Goal: Transaction & Acquisition: Purchase product/service

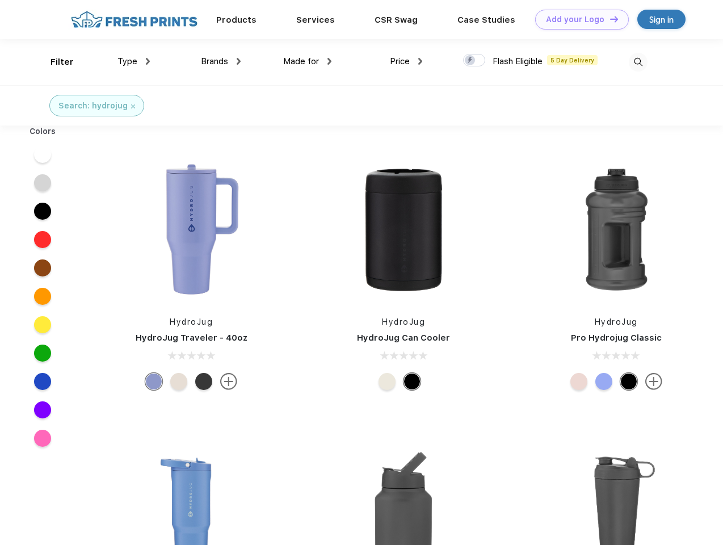
scroll to position [1, 0]
click at [578, 19] on link "Add your Logo Design Tool" at bounding box center [582, 20] width 94 height 20
click at [0, 0] on div "Design Tool" at bounding box center [0, 0] width 0 height 0
click at [609, 19] on link "Add your Logo Design Tool" at bounding box center [582, 20] width 94 height 20
click at [55, 62] on div "Filter" at bounding box center [62, 62] width 23 height 13
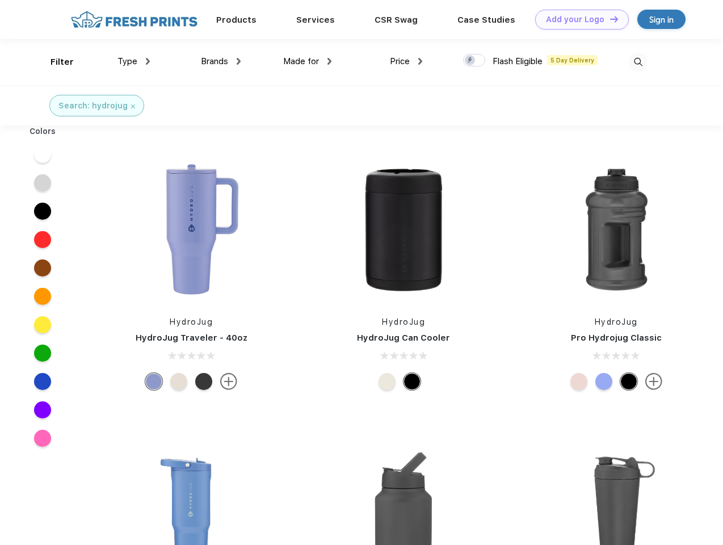
click at [134, 61] on span "Type" at bounding box center [128, 61] width 20 height 10
click at [221, 61] on span "Brands" at bounding box center [214, 61] width 27 height 10
click at [308, 61] on span "Made for" at bounding box center [301, 61] width 36 height 10
click at [407, 61] on span "Price" at bounding box center [400, 61] width 20 height 10
click at [475, 61] on div at bounding box center [474, 60] width 22 height 12
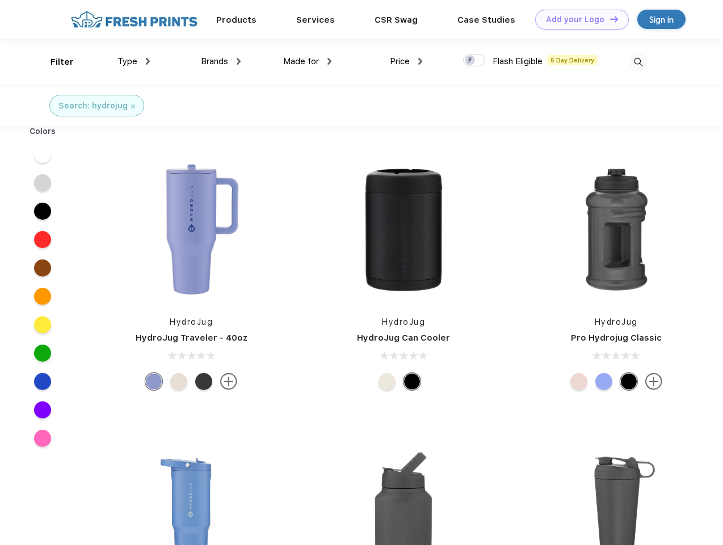
click at [471, 61] on input "checkbox" at bounding box center [466, 56] width 7 height 7
click at [638, 62] on img at bounding box center [638, 62] width 19 height 19
